Goal: Task Accomplishment & Management: Complete application form

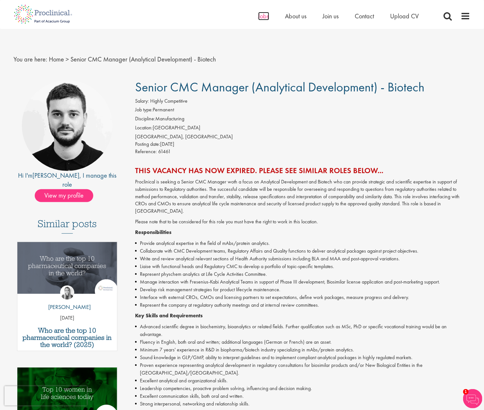
click at [263, 15] on span "Jobs" at bounding box center [263, 16] width 11 height 8
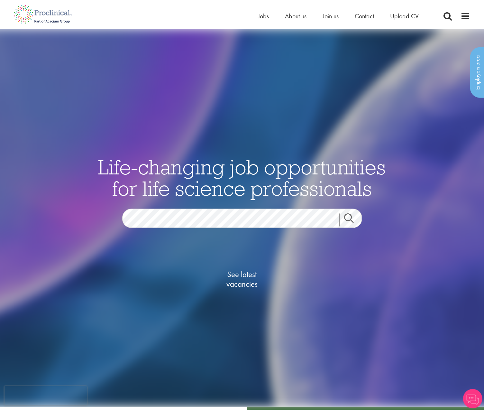
click at [356, 220] on link "Search" at bounding box center [354, 219] width 28 height 13
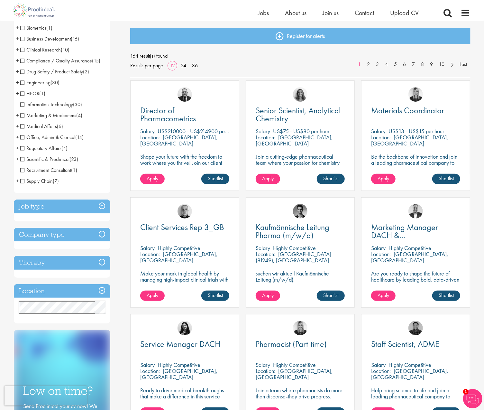
scroll to position [70, 0]
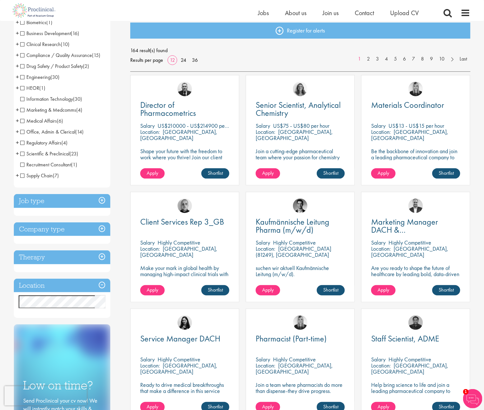
click at [102, 200] on h3 "Job type" at bounding box center [62, 201] width 97 height 14
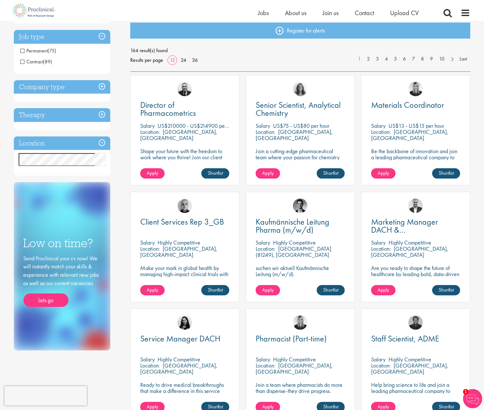
click at [100, 86] on h3 "Company type" at bounding box center [62, 87] width 97 height 14
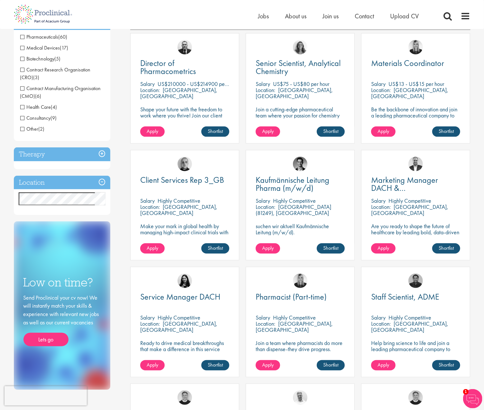
scroll to position [0, 0]
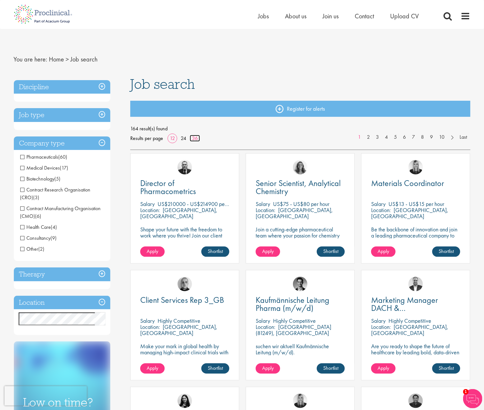
click at [196, 137] on link "36" at bounding box center [195, 138] width 10 height 7
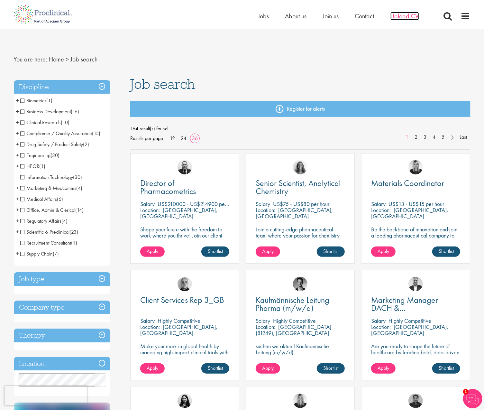
click at [400, 15] on span "Upload CV" at bounding box center [405, 16] width 29 height 8
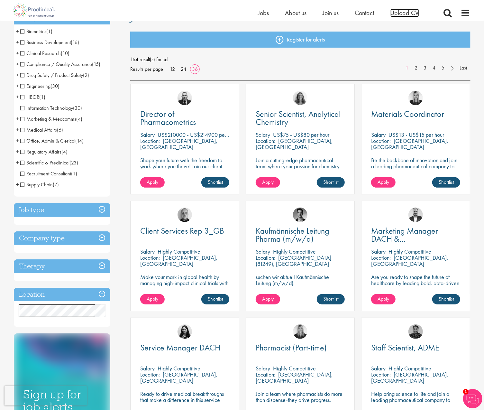
scroll to position [62, 0]
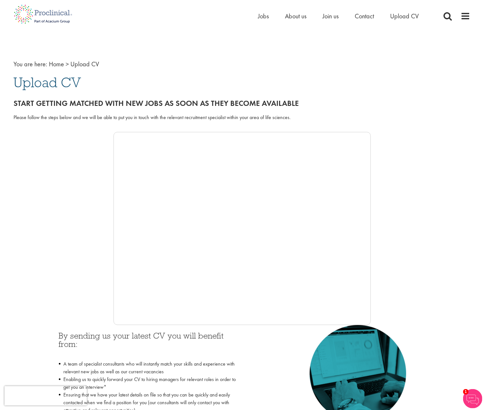
click at [94, 274] on div at bounding box center [242, 228] width 457 height 193
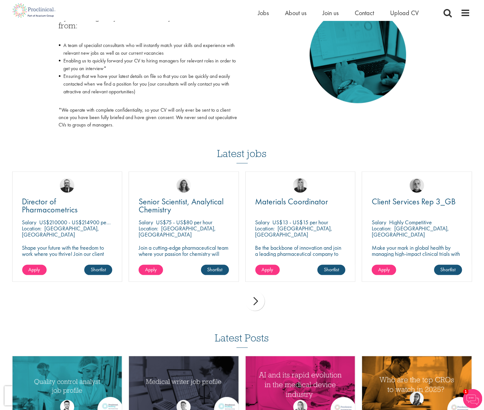
scroll to position [319, 0]
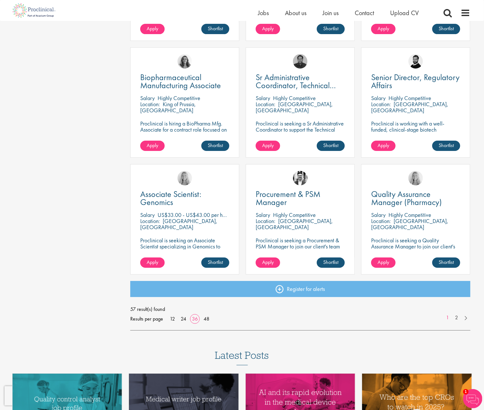
scroll to position [1267, 0]
